Goal: Check status: Check status

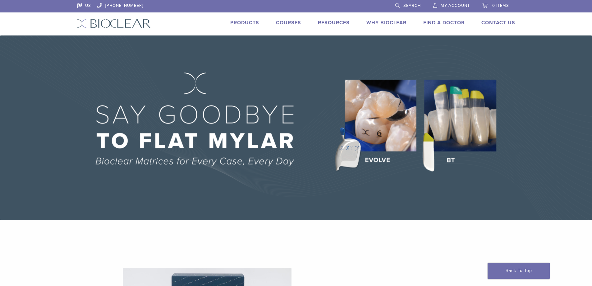
click at [452, 3] on link "My Account" at bounding box center [451, 4] width 37 height 9
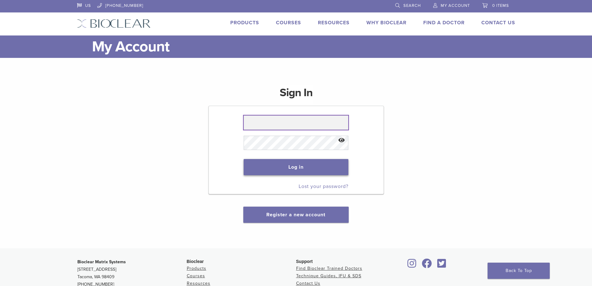
type input "**********"
click at [298, 166] on button "Log in" at bounding box center [296, 167] width 105 height 16
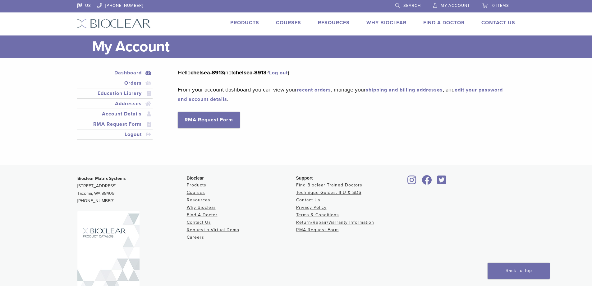
drag, startPoint x: 0, startPoint y: 0, endPoint x: 261, endPoint y: 128, distance: 290.7
click at [261, 128] on div "Dashboard Orders Education Library Addresses Account Details RMA Request Form L…" at bounding box center [291, 107] width 438 height 79
click at [137, 80] on link "Orders" at bounding box center [114, 82] width 73 height 7
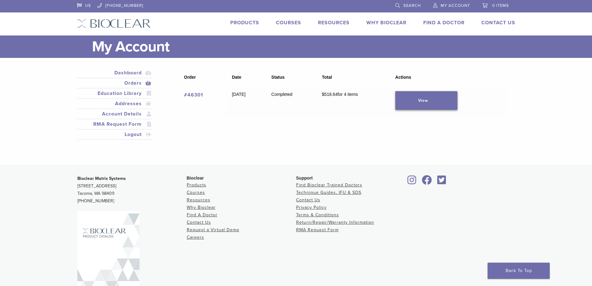
click at [427, 99] on link "View" at bounding box center [426, 100] width 62 height 19
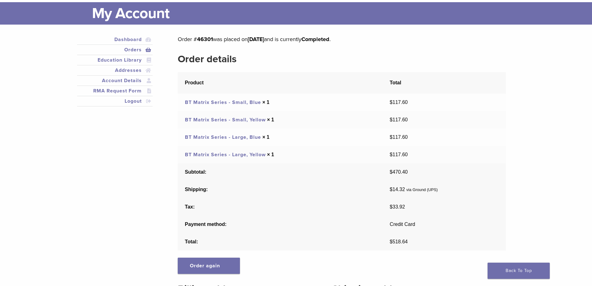
scroll to position [31, 0]
